Goal: Find specific page/section: Find specific page/section

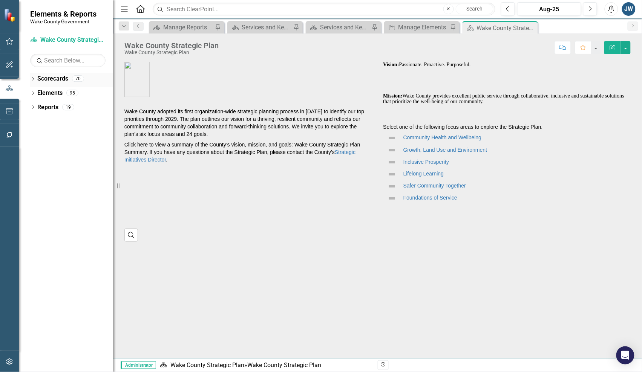
click at [32, 78] on icon "Dropdown" at bounding box center [32, 80] width 5 height 4
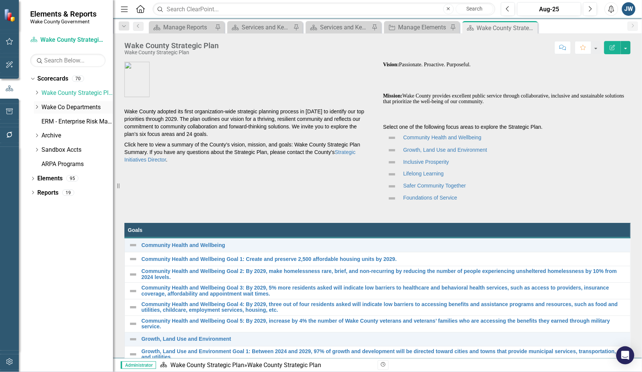
click at [34, 107] on icon "Dropdown" at bounding box center [37, 107] width 6 height 5
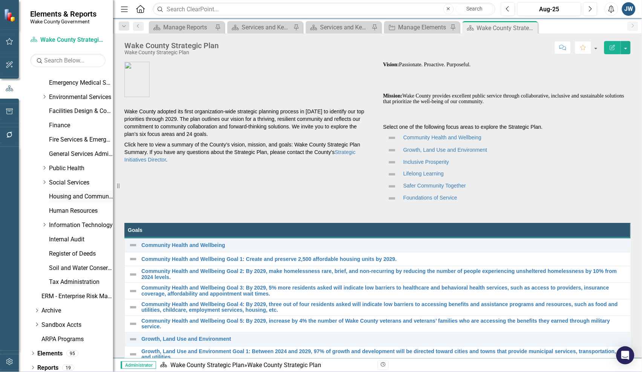
scroll to position [214, 0]
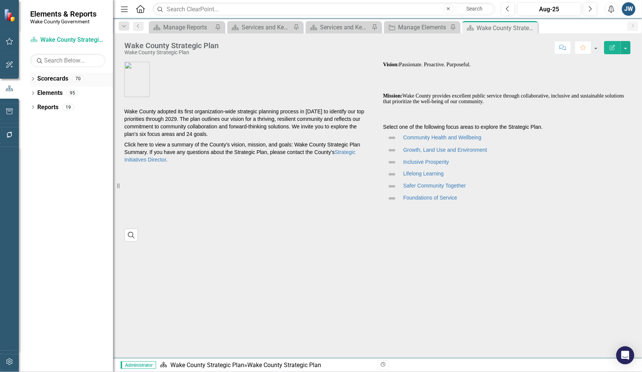
click at [33, 78] on icon "Dropdown" at bounding box center [32, 80] width 5 height 4
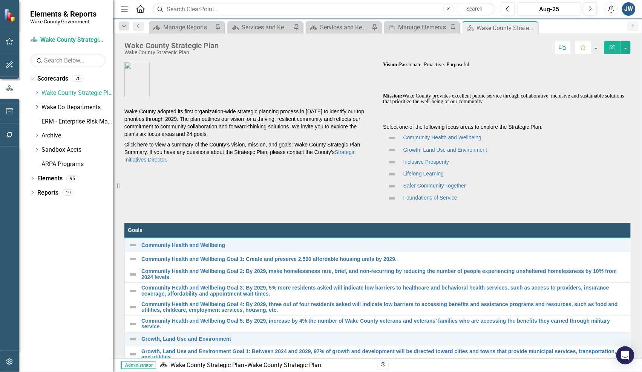
drag, startPoint x: 35, startPoint y: 106, endPoint x: 33, endPoint y: 110, distance: 4.4
click at [35, 106] on icon "Dropdown" at bounding box center [37, 107] width 6 height 5
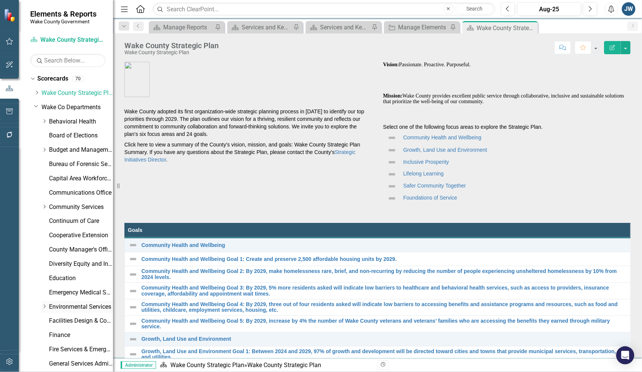
click at [45, 306] on icon "Dropdown" at bounding box center [44, 307] width 6 height 5
click at [44, 147] on div "Dropdown" at bounding box center [44, 150] width 6 height 6
click at [43, 147] on icon "Dropdown" at bounding box center [43, 149] width 5 height 6
click at [44, 207] on icon "Dropdown" at bounding box center [44, 207] width 6 height 5
click at [50, 248] on icon "Dropdown" at bounding box center [52, 249] width 6 height 5
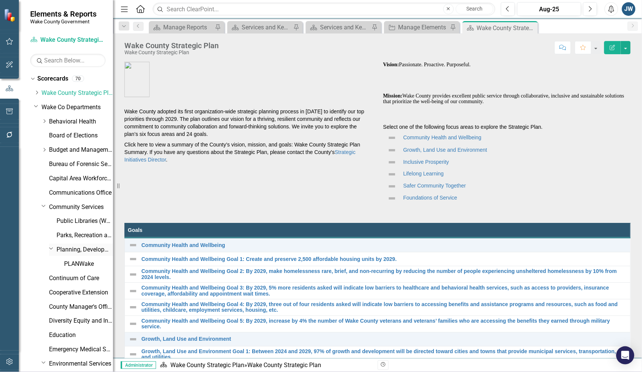
click at [50, 248] on icon "Dropdown" at bounding box center [51, 249] width 5 height 6
